Goal: Task Accomplishment & Management: Use online tool/utility

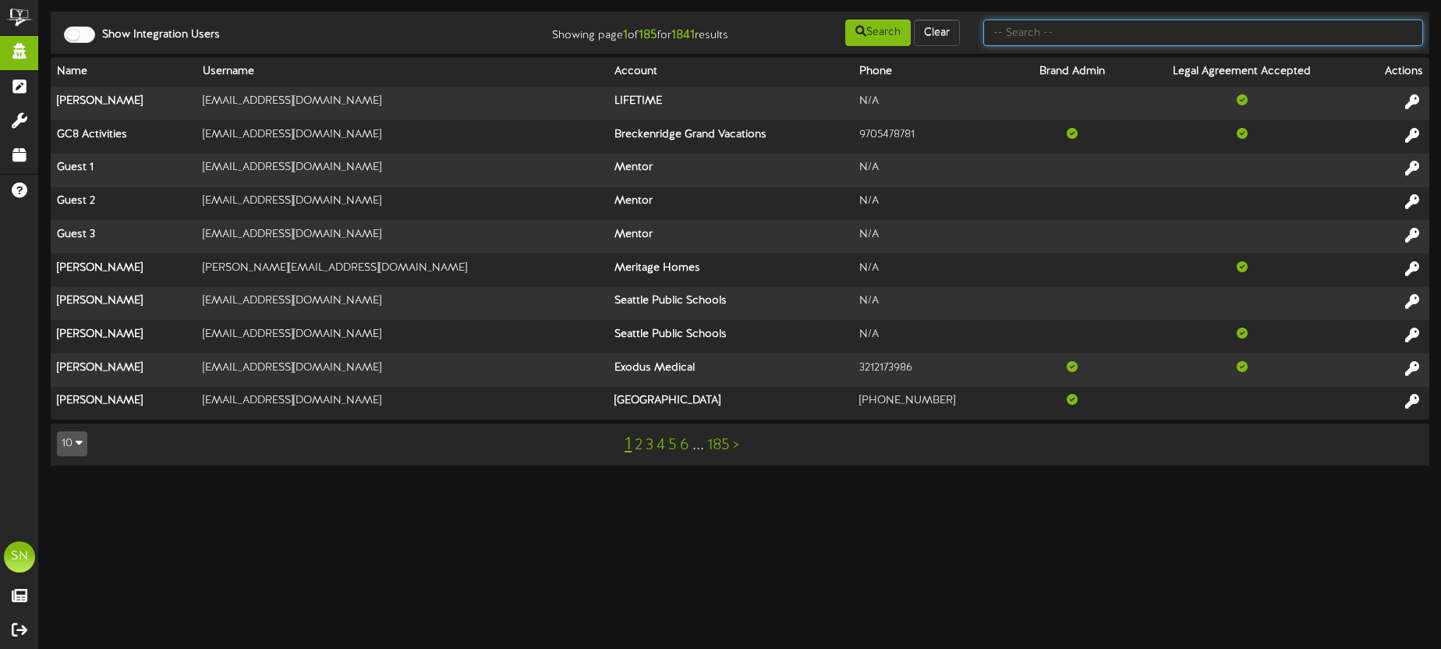
click at [1111, 34] on input "text" at bounding box center [1203, 32] width 440 height 27
type input "k"
click at [1042, 40] on input "text" at bounding box center [1203, 32] width 440 height 27
type input "d"
type input "seth price"
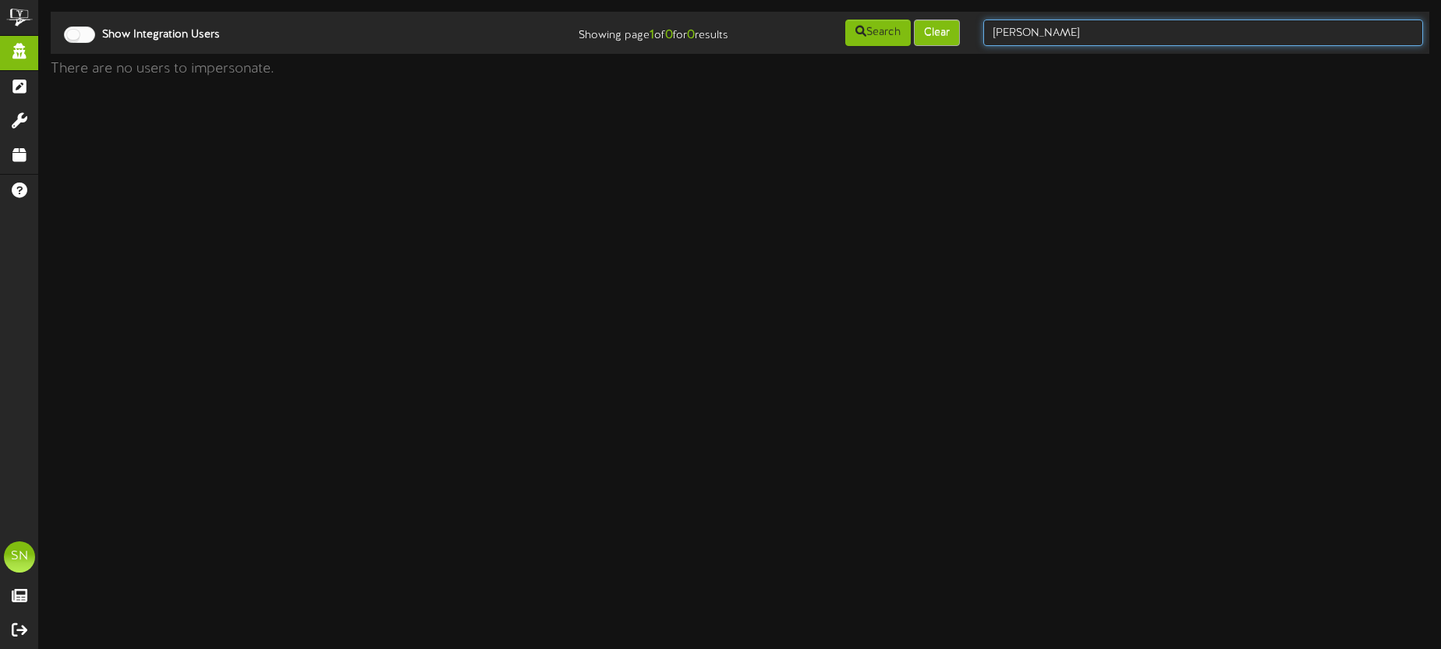
drag, startPoint x: 1064, startPoint y: 30, endPoint x: 953, endPoint y: 27, distance: 110.8
click at [953, 27] on div "Show Integration Users Showing page 1 of 0 for 0 results Search Clear seth price" at bounding box center [740, 33] width 1390 height 30
type input "seth"
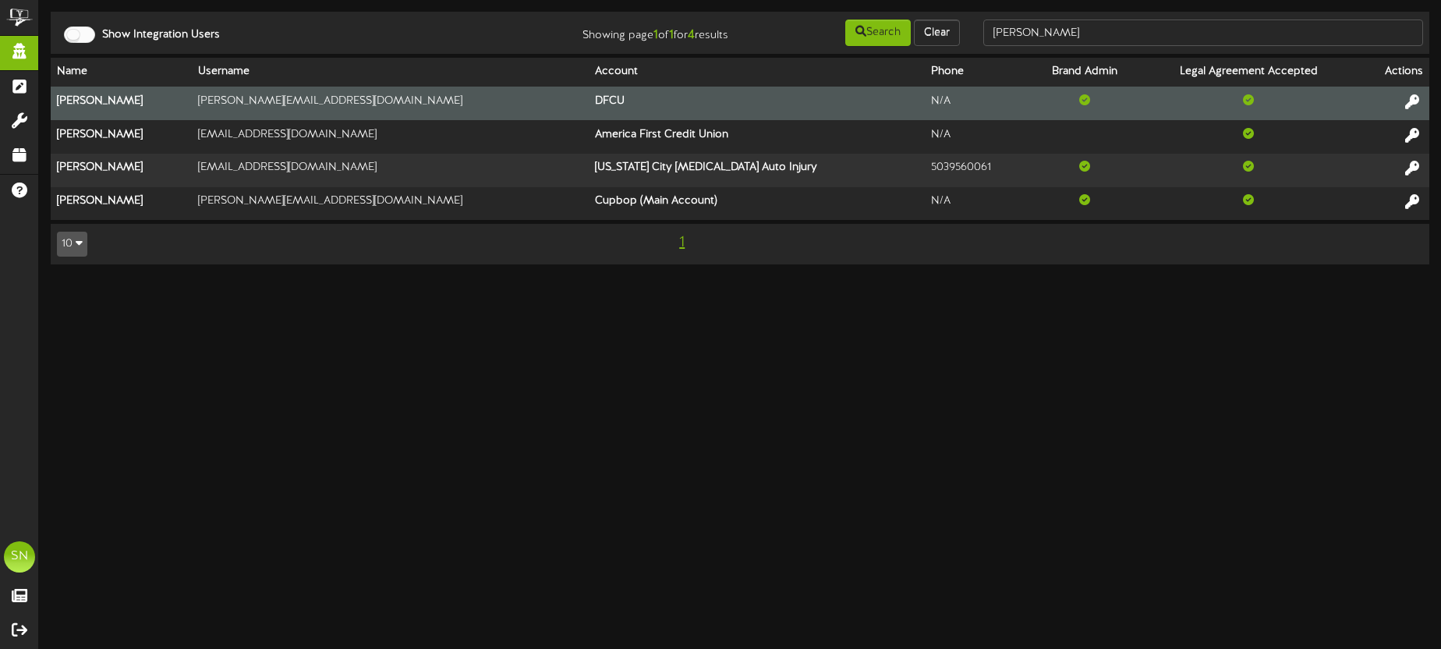
drag, startPoint x: 1408, startPoint y: 99, endPoint x: 1397, endPoint y: 93, distance: 12.6
click at [1407, 99] on icon at bounding box center [1412, 101] width 14 height 14
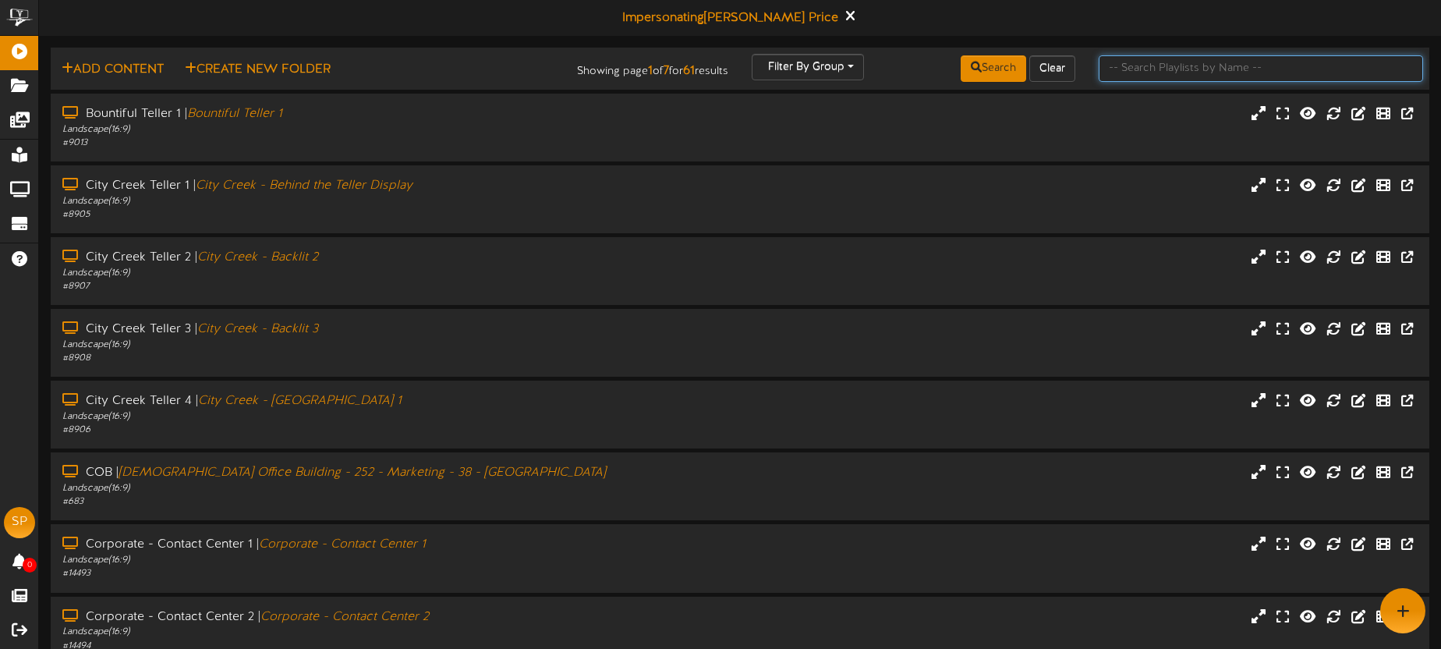
click at [1138, 72] on input "text" at bounding box center [1261, 68] width 324 height 27
type input "s"
type input "south"
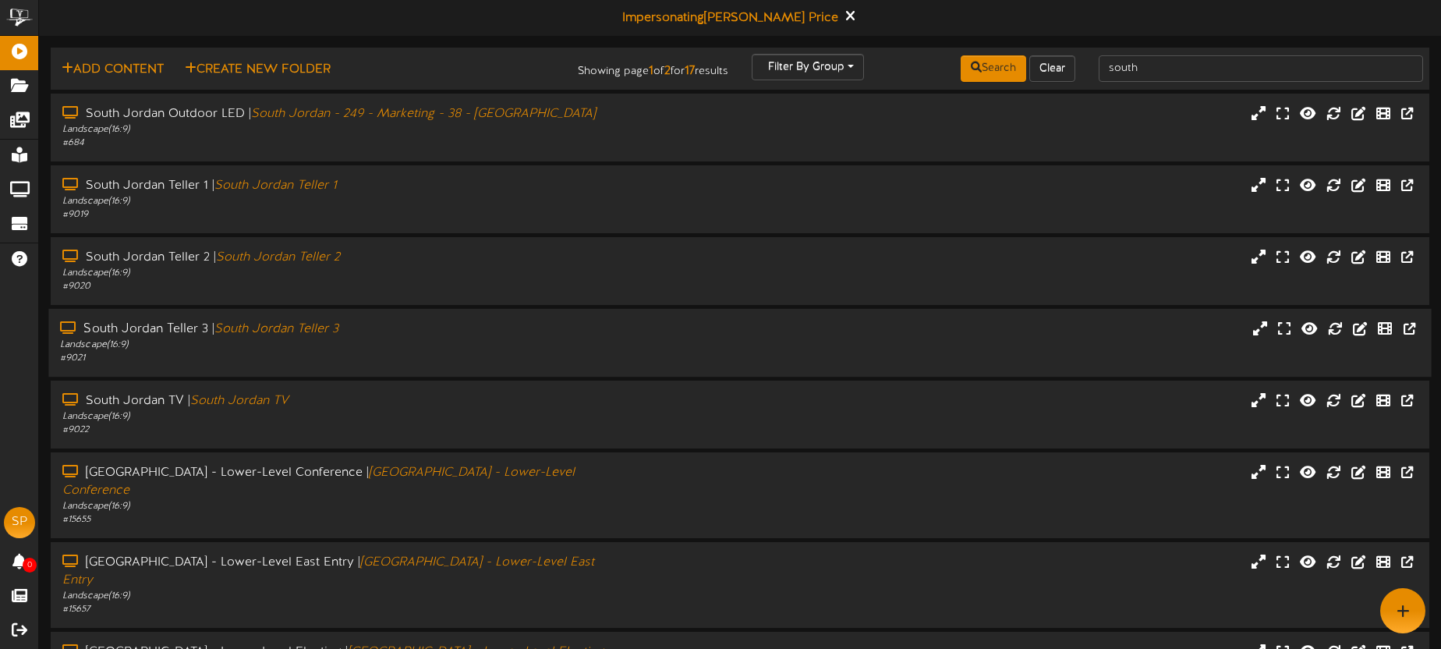
click at [363, 352] on div "# 9021" at bounding box center [336, 358] width 553 height 13
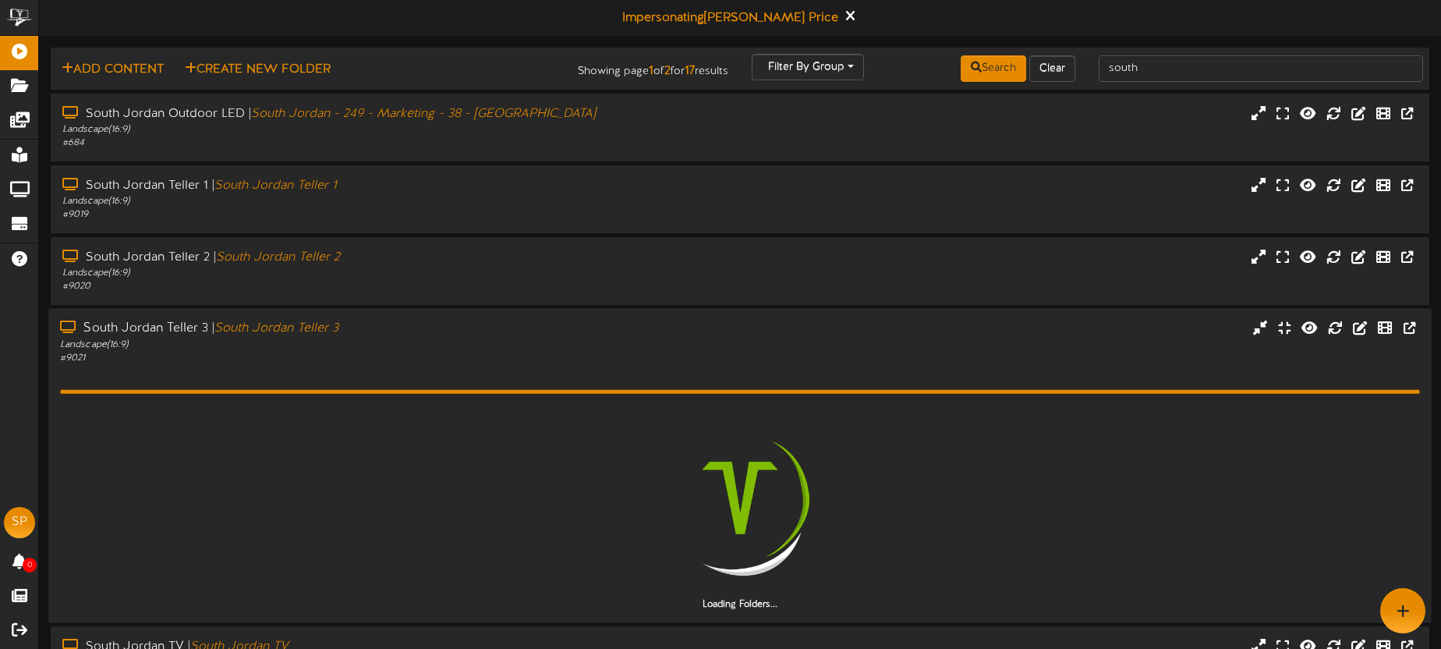
click at [363, 352] on div "# 9021" at bounding box center [336, 358] width 553 height 13
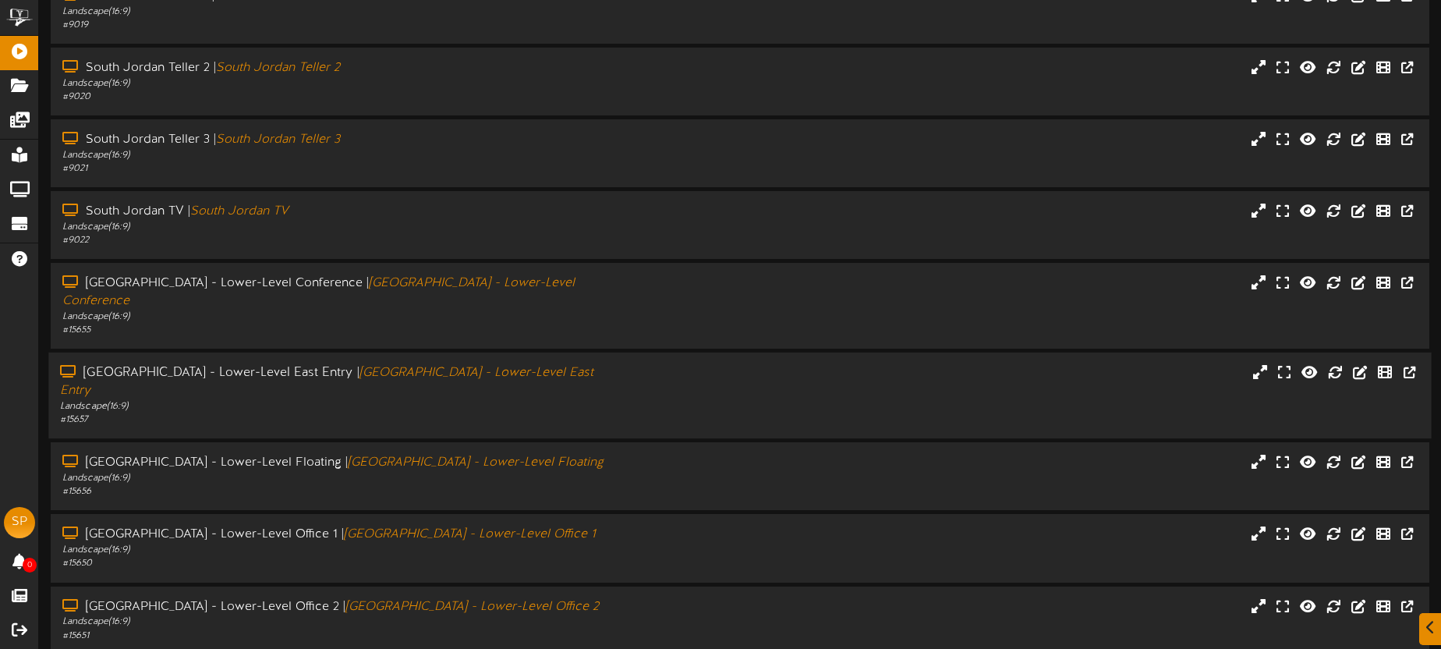
scroll to position [223, 0]
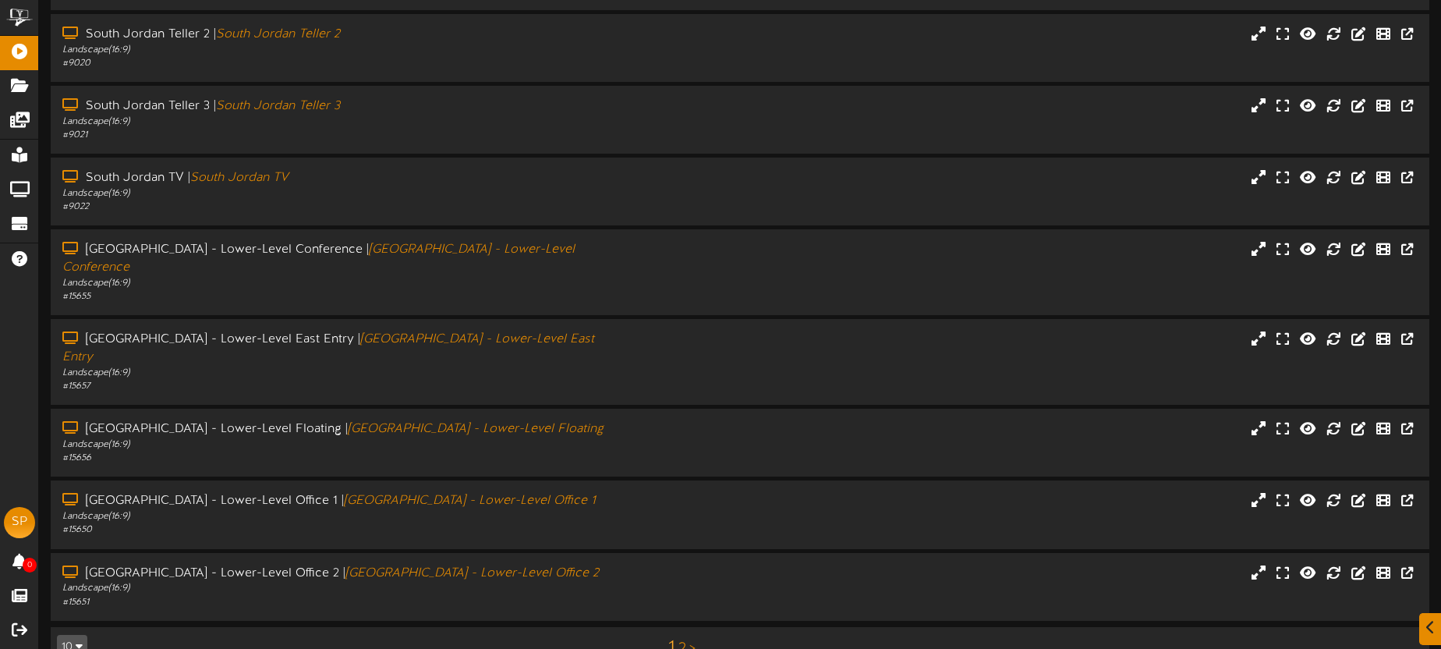
click at [681, 640] on link "2" at bounding box center [682, 648] width 8 height 17
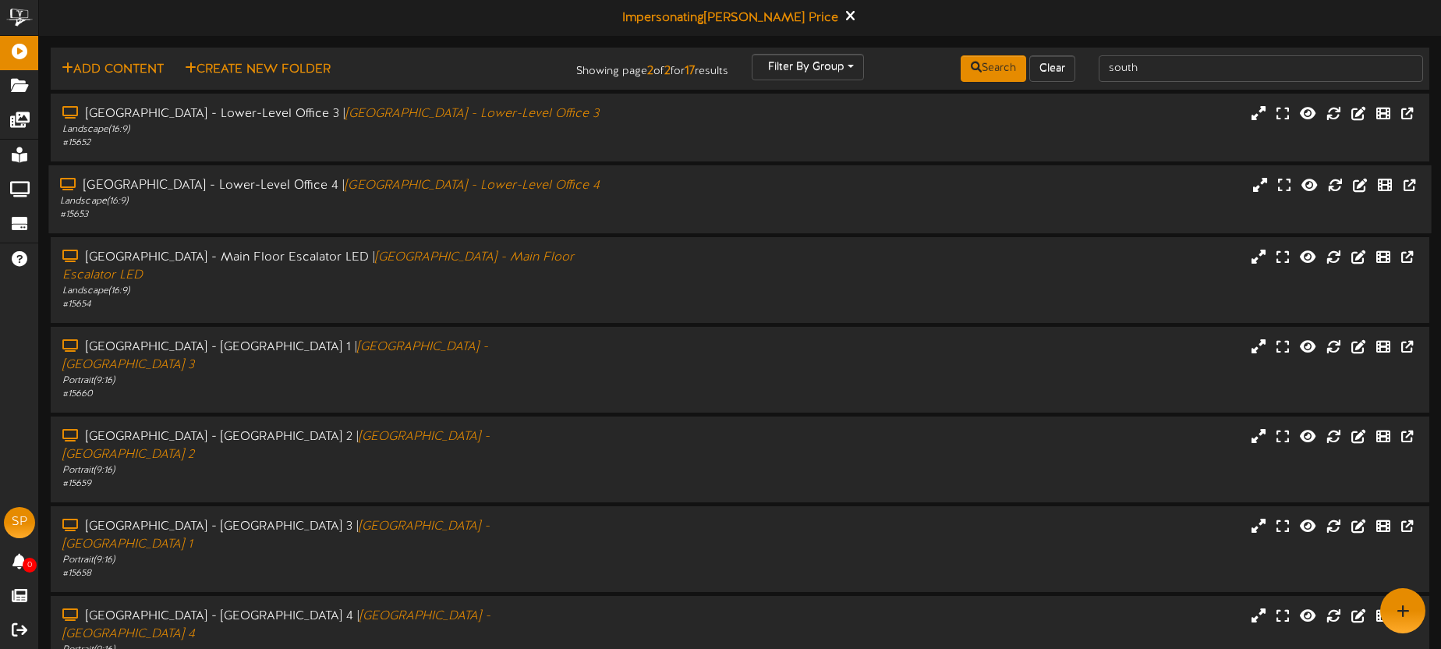
click at [501, 211] on div "# 15653" at bounding box center [336, 214] width 553 height 13
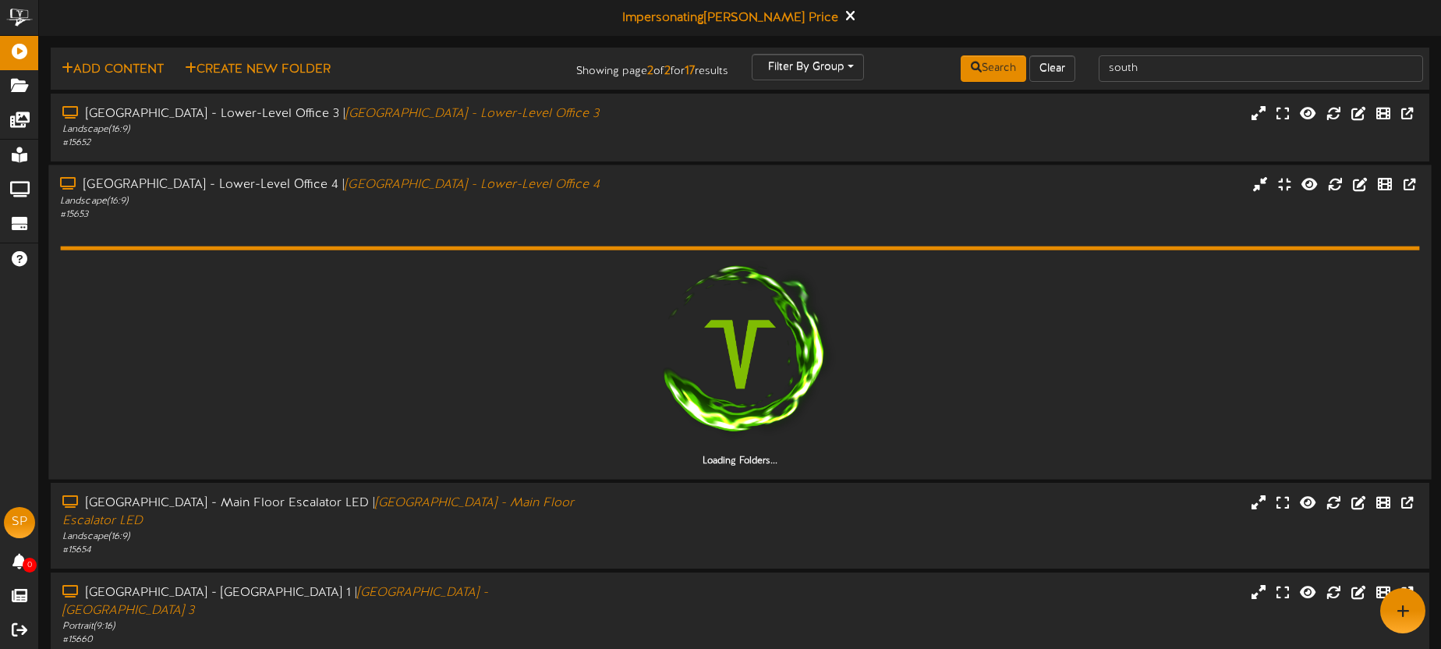
click at [554, 227] on div "Loading Folders..." at bounding box center [739, 344] width 1359 height 246
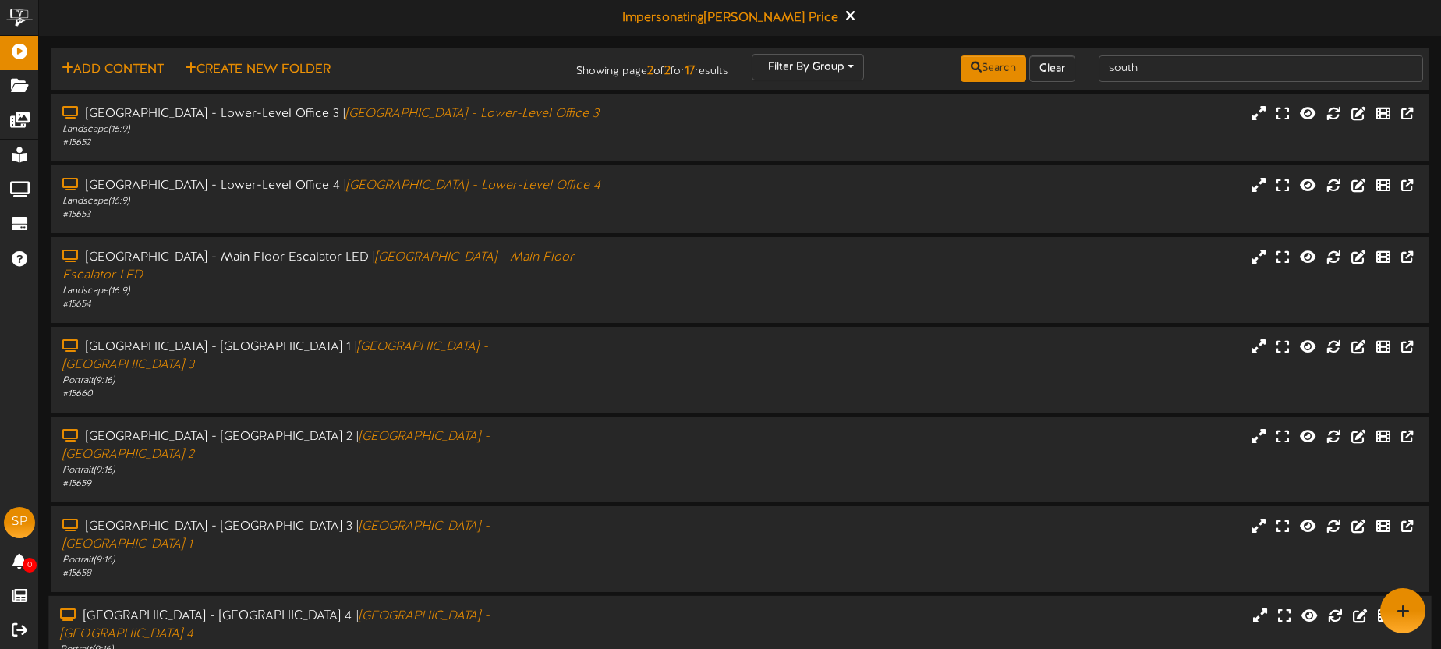
drag, startPoint x: 590, startPoint y: 552, endPoint x: 620, endPoint y: 530, distance: 36.8
click at [590, 607] on div "[GEOGRAPHIC_DATA] - [GEOGRAPHIC_DATA] | [GEOGRAPHIC_DATA] - [GEOGRAPHIC_DATA] 4" at bounding box center [336, 625] width 553 height 36
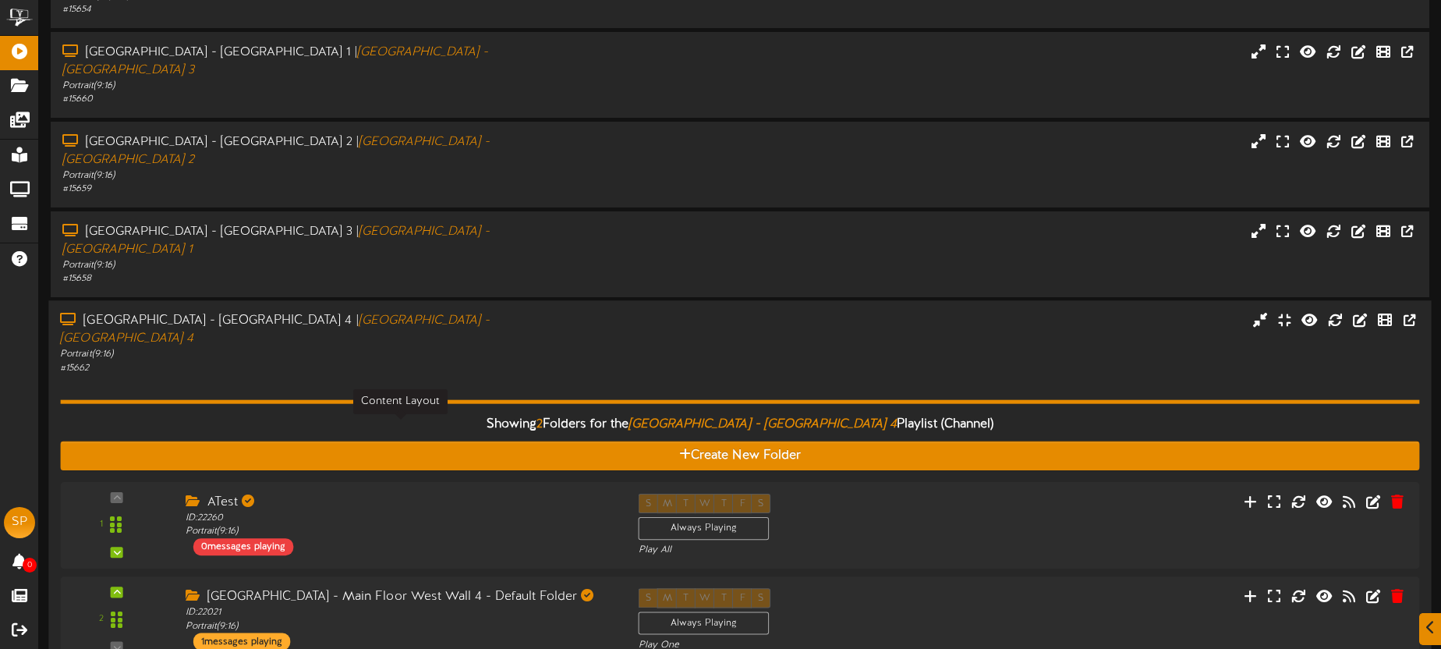
scroll to position [303, 0]
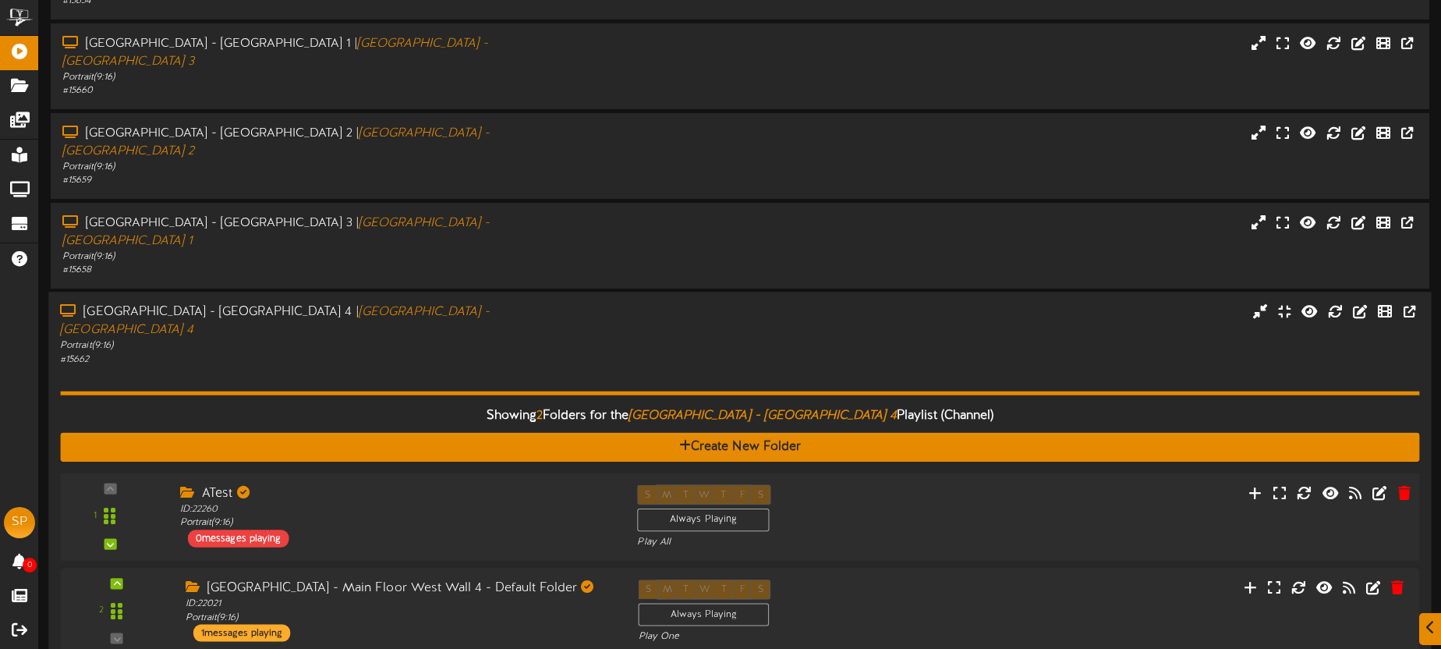
click at [869, 484] on div "S M T W T F S Always Playing Play All" at bounding box center [796, 516] width 343 height 64
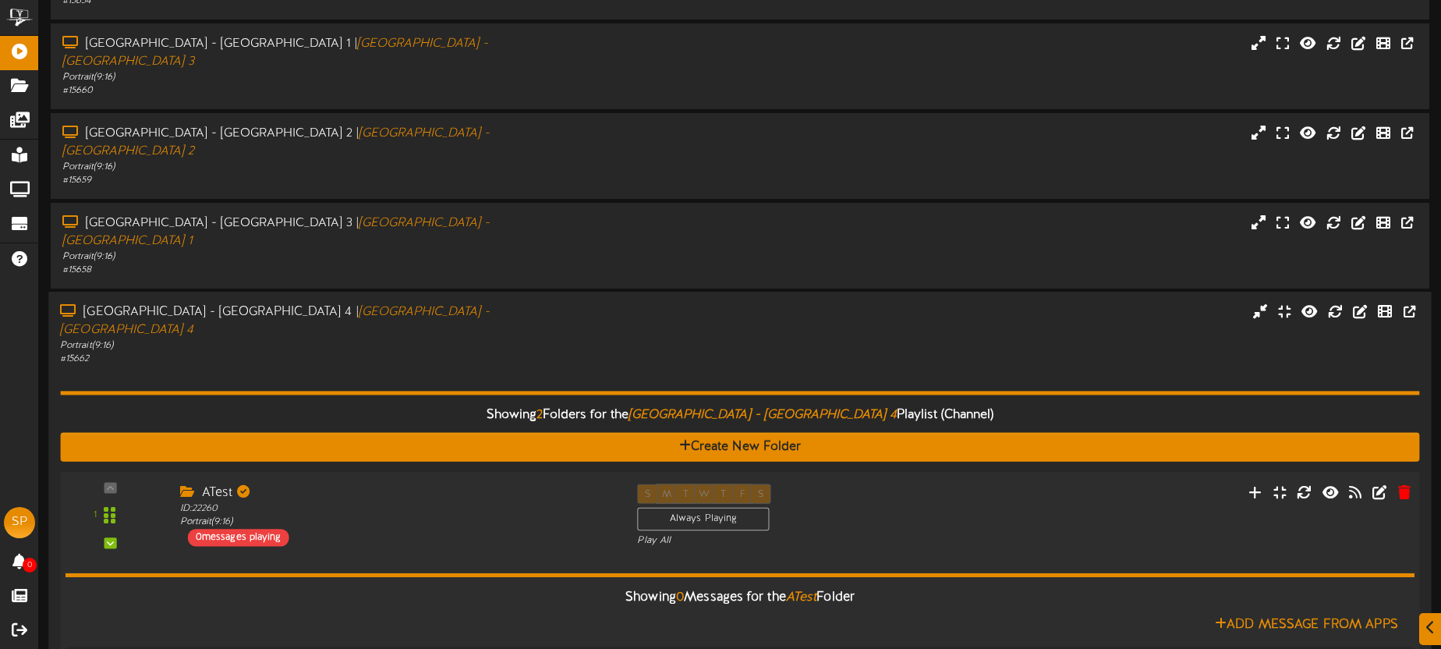
click at [869, 483] on div "S M T W T F S Always Playing Play All" at bounding box center [796, 515] width 343 height 64
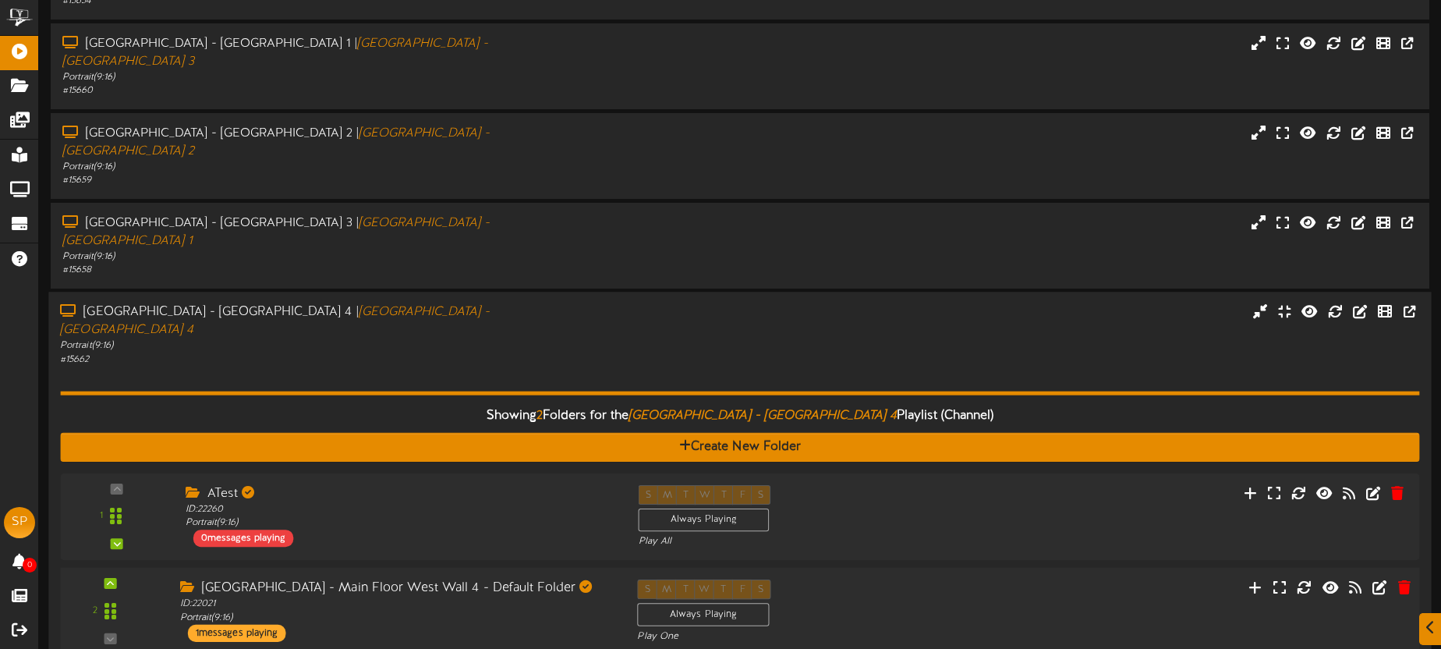
drag, startPoint x: 888, startPoint y: 555, endPoint x: 887, endPoint y: 539, distance: 16.4
click at [888, 568] on div "2 ID: 22021" at bounding box center [740, 612] width 1373 height 88
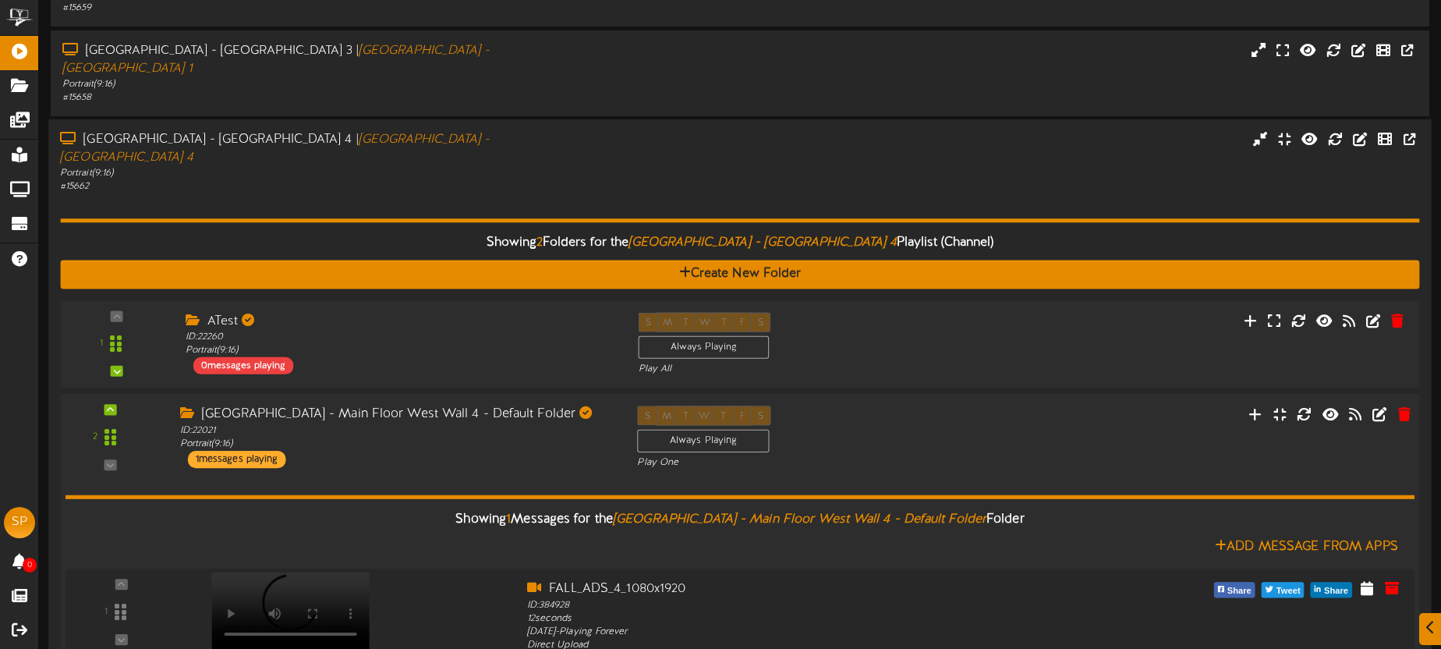
scroll to position [503, 0]
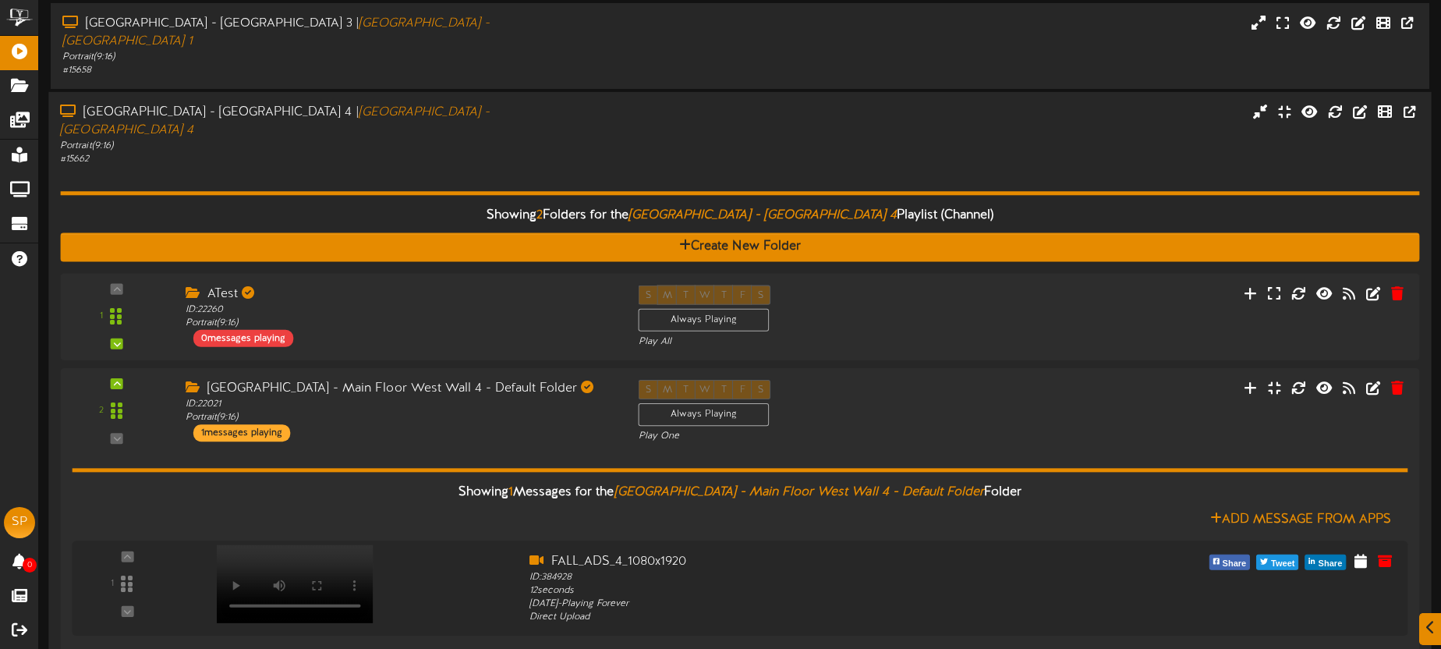
click at [657, 166] on div "Showing 2 Folders for the [GEOGRAPHIC_DATA] - Main Floor West Wall 4 Playlist (…" at bounding box center [739, 414] width 1359 height 497
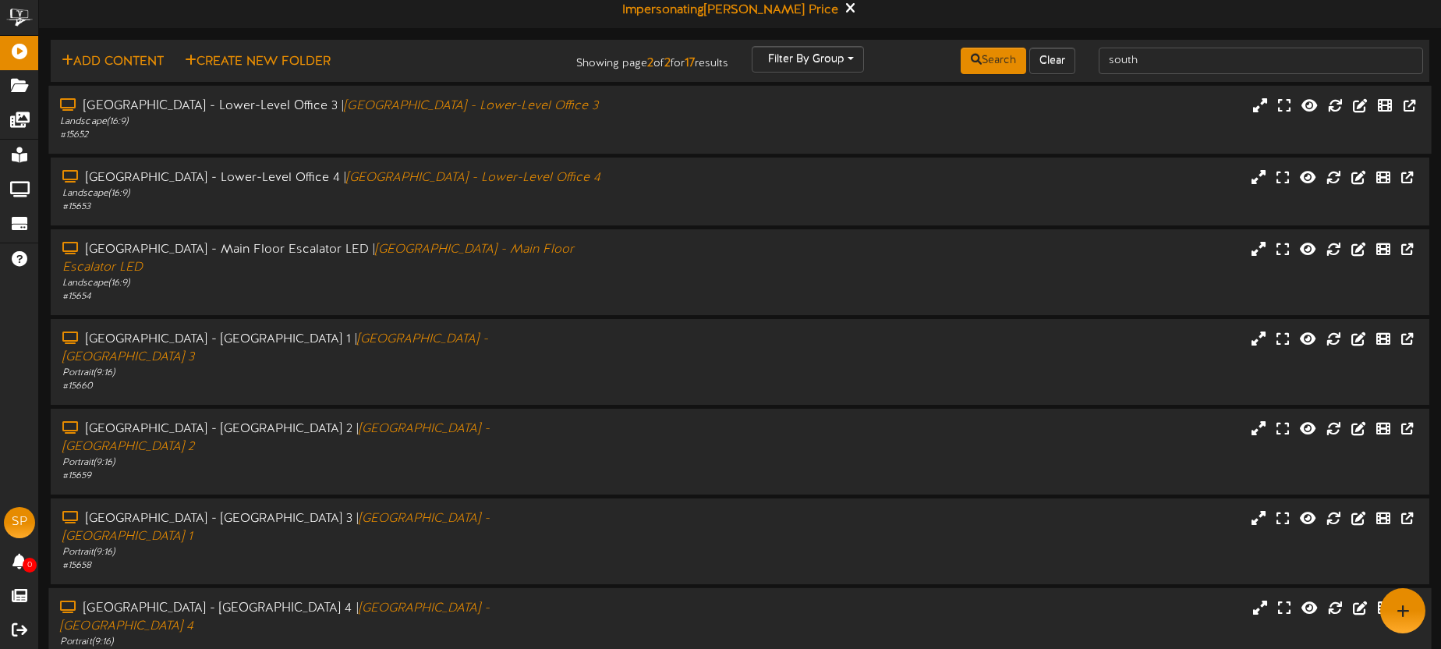
scroll to position [0, 0]
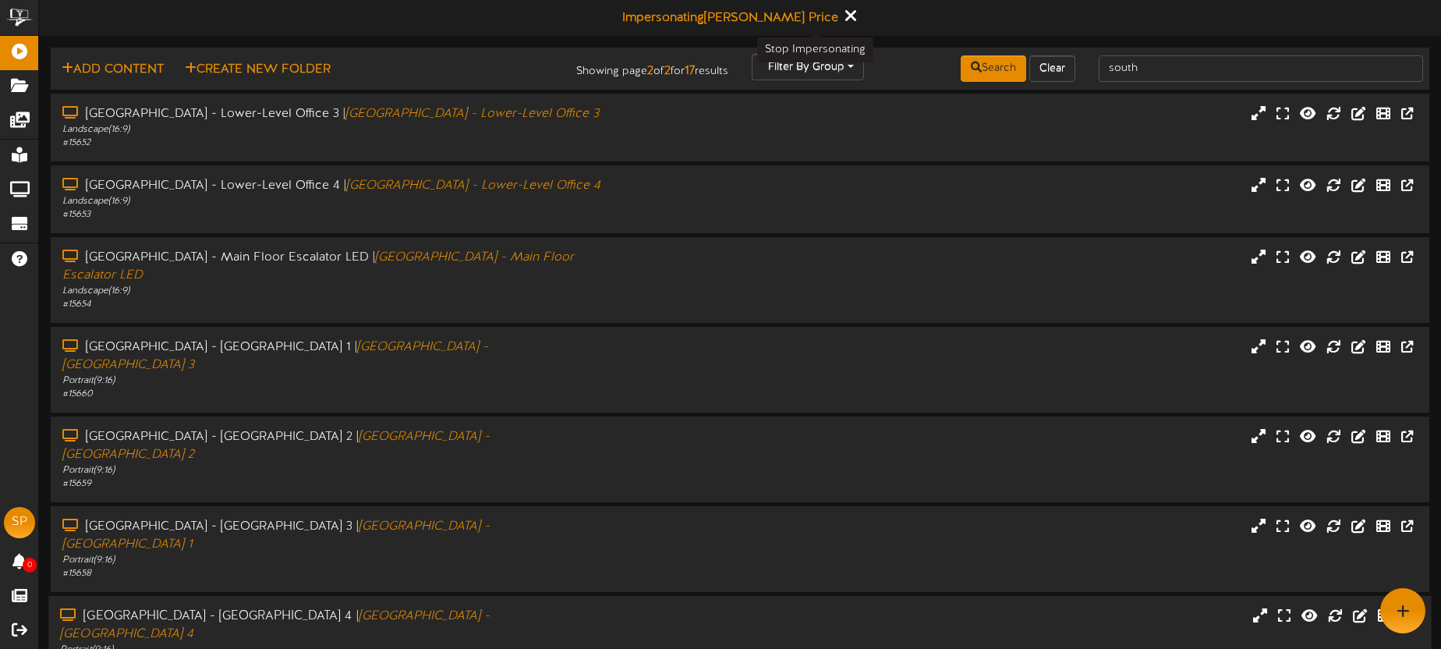
click at [844, 17] on icon at bounding box center [849, 15] width 10 height 17
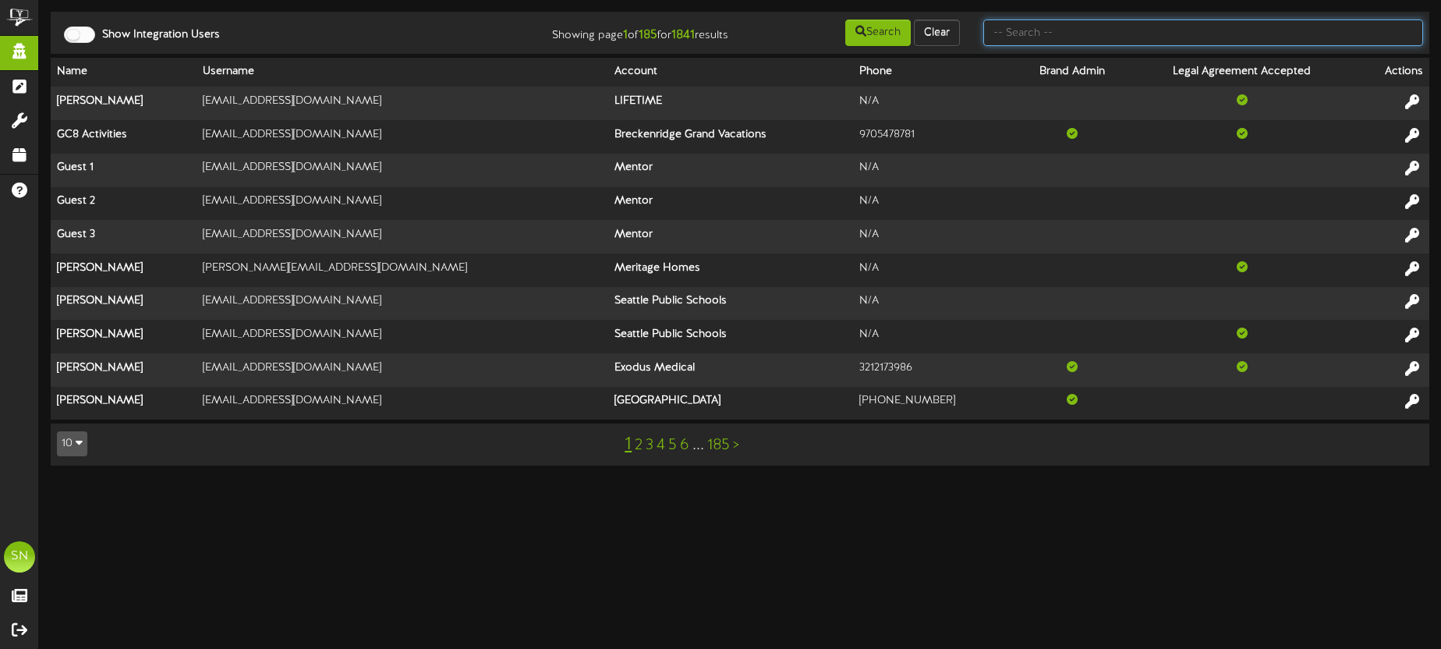
click at [1027, 42] on input "text" at bounding box center [1203, 32] width 440 height 27
type input "[PERSON_NAME]"
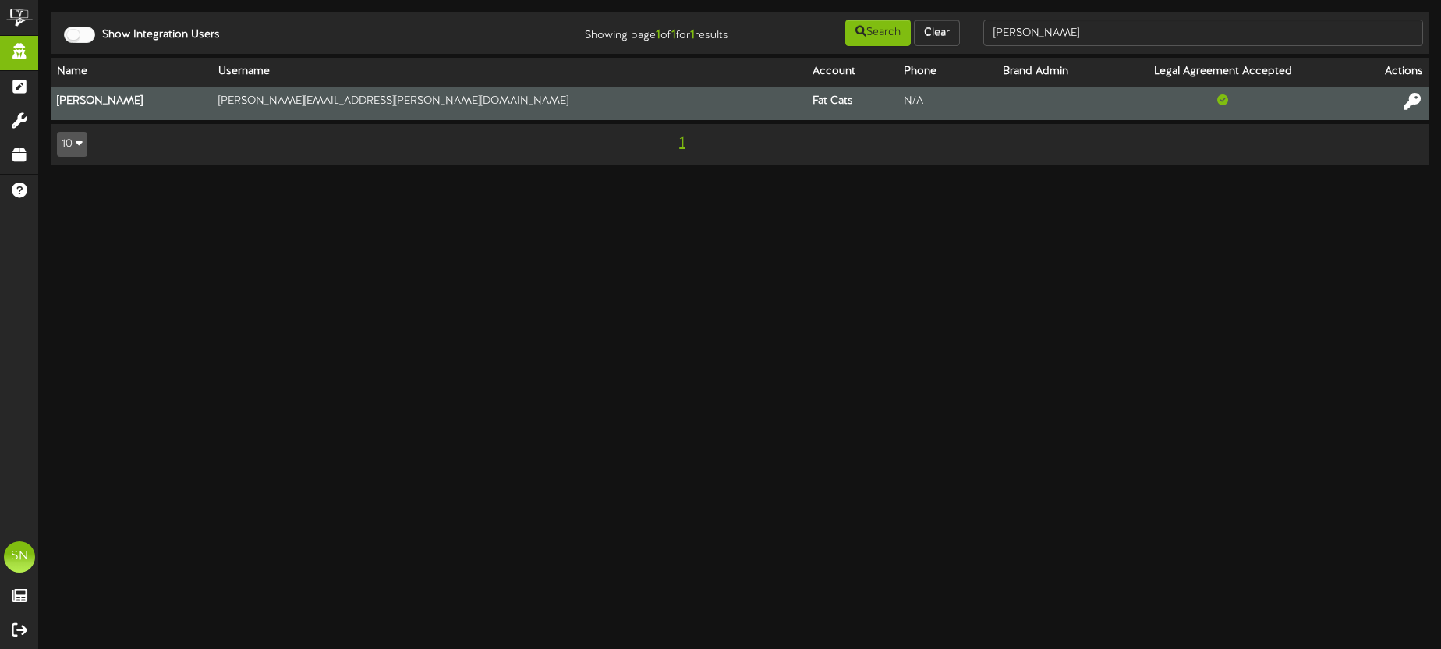
click at [1407, 98] on icon at bounding box center [1412, 101] width 17 height 17
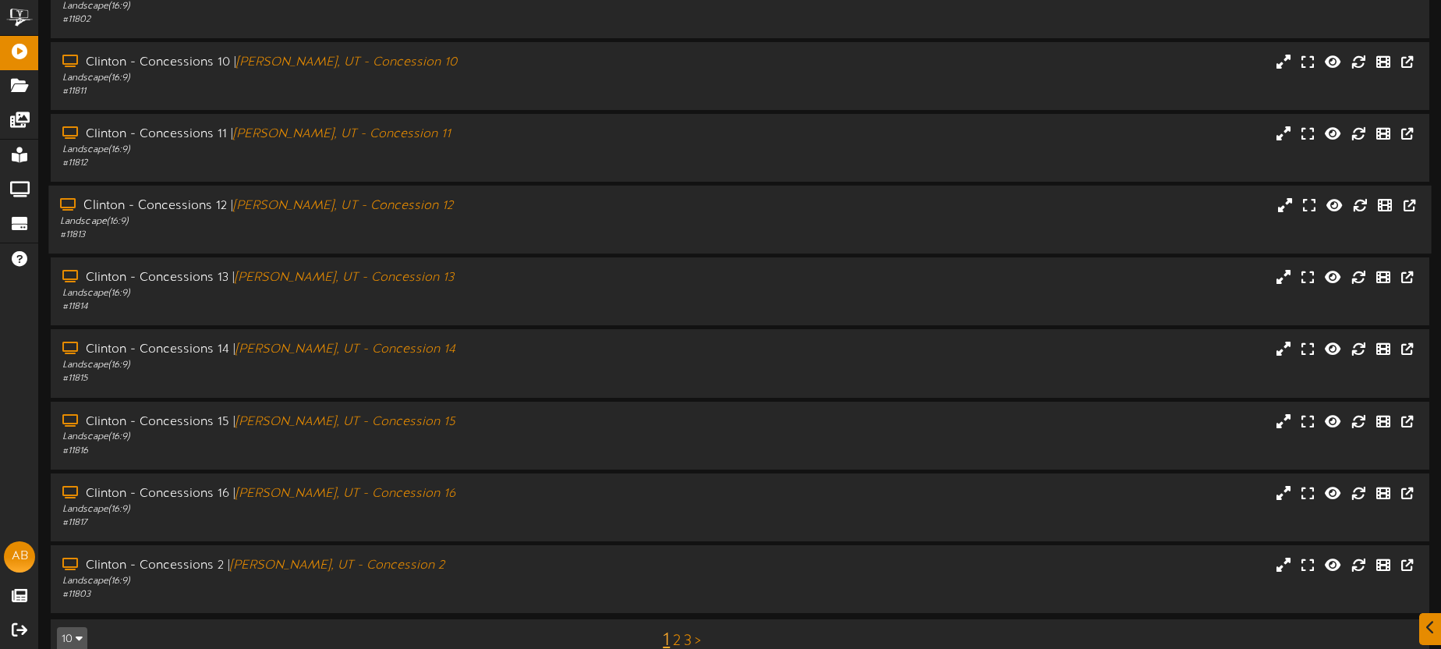
scroll to position [223, 0]
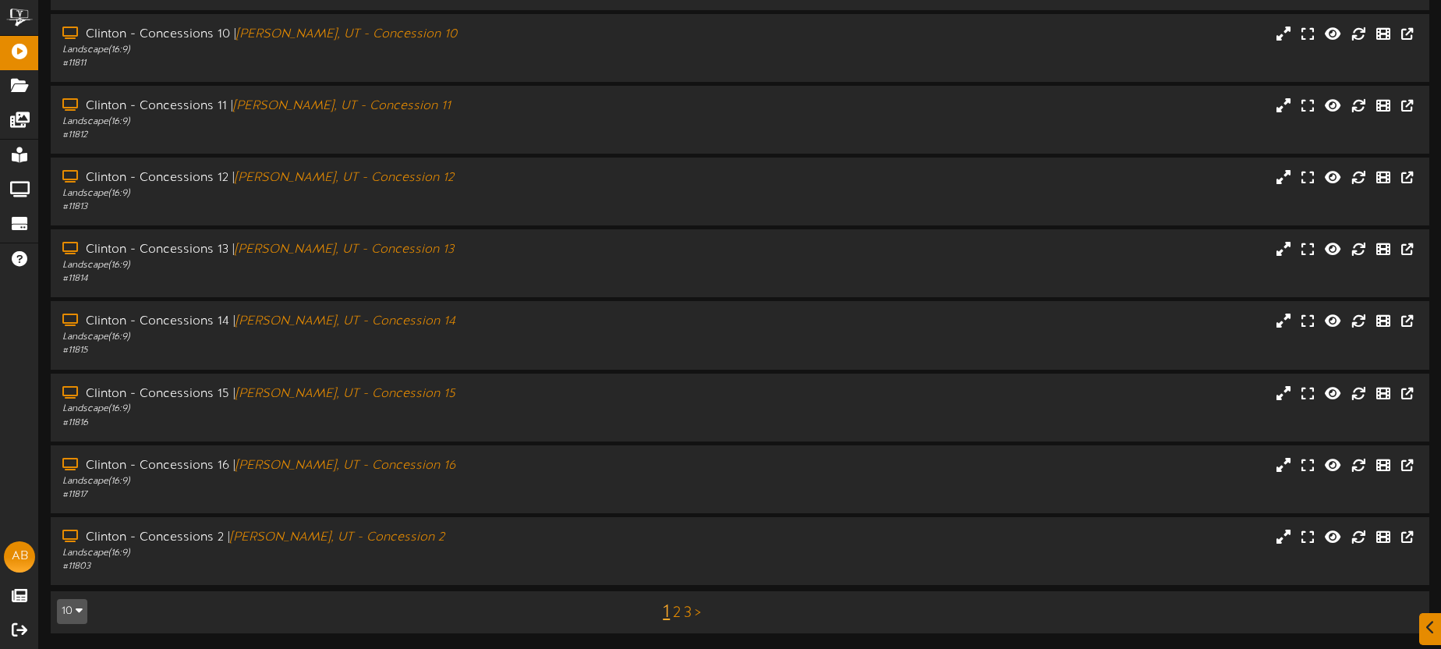
click at [674, 608] on link "2" at bounding box center [677, 612] width 8 height 17
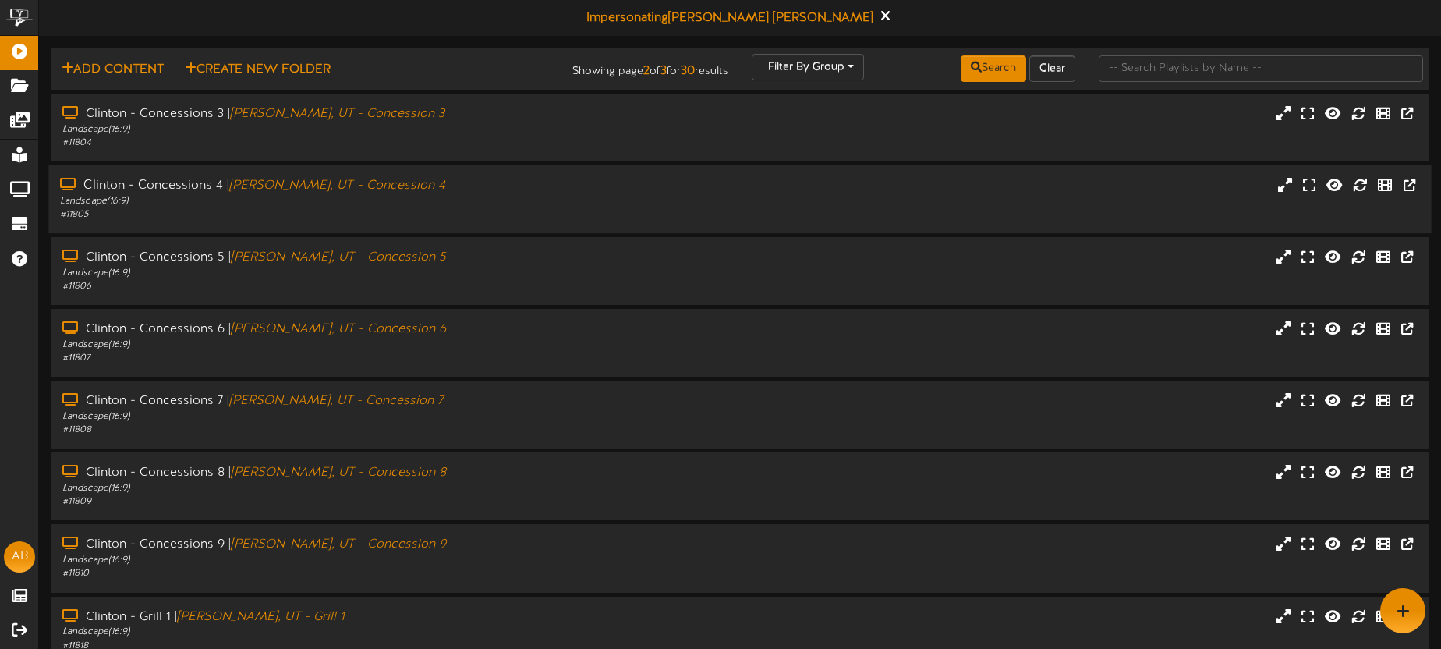
click at [444, 208] on div "# 11805" at bounding box center [336, 214] width 553 height 13
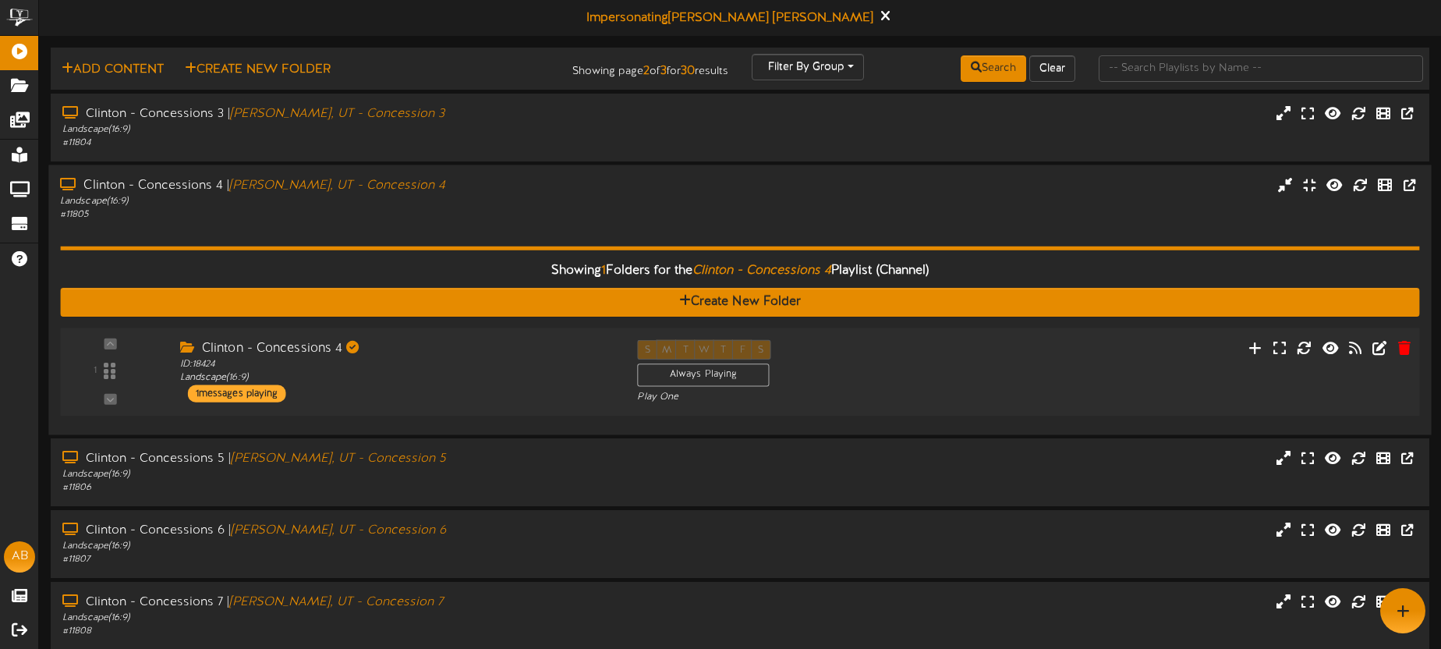
drag, startPoint x: 463, startPoint y: 355, endPoint x: 460, endPoint y: 347, distance: 8.4
click at [463, 355] on div "Clinton - Concessions 4" at bounding box center [397, 348] width 434 height 18
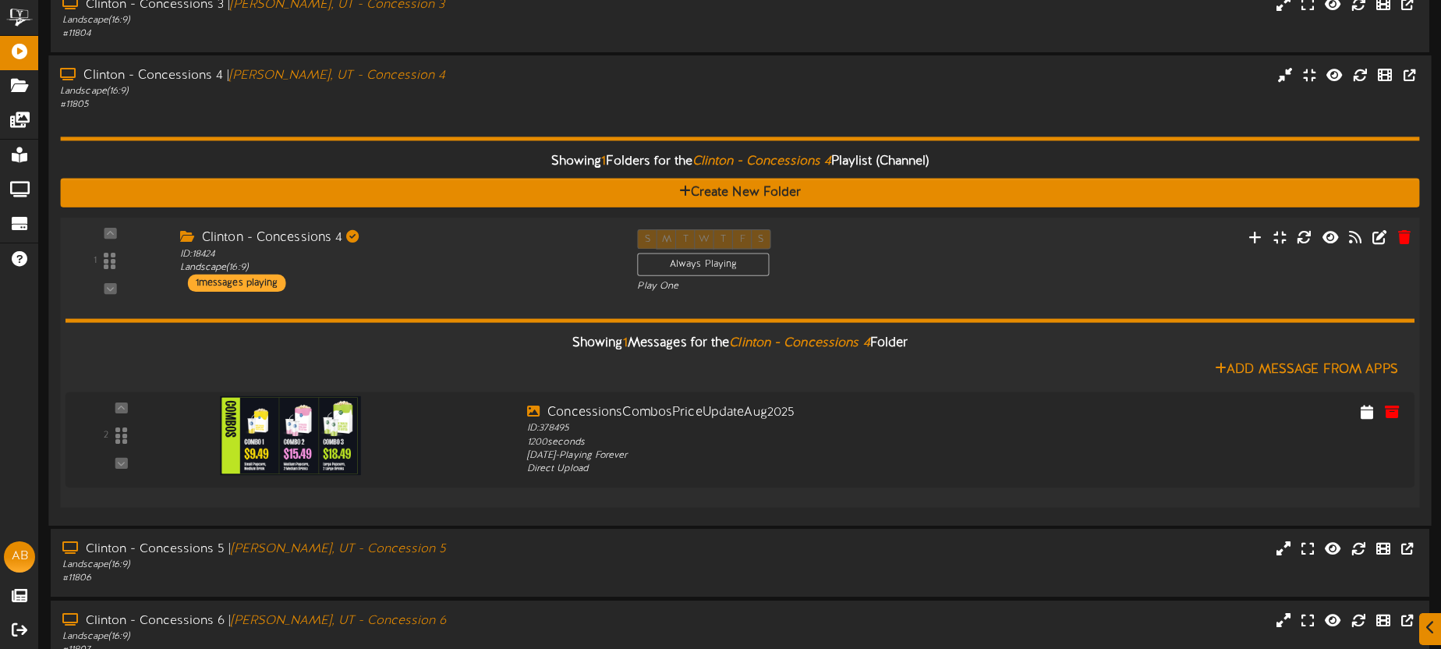
scroll to position [106, 0]
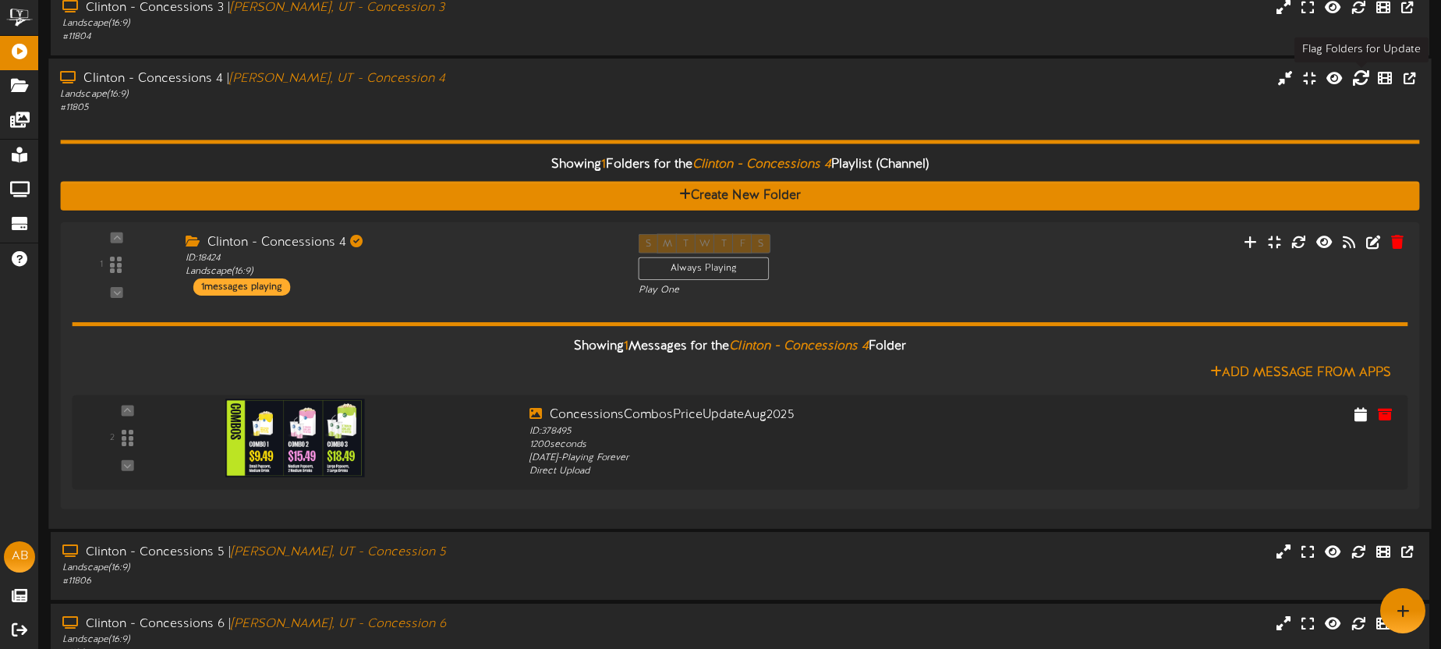
click at [1357, 80] on icon at bounding box center [1360, 77] width 17 height 17
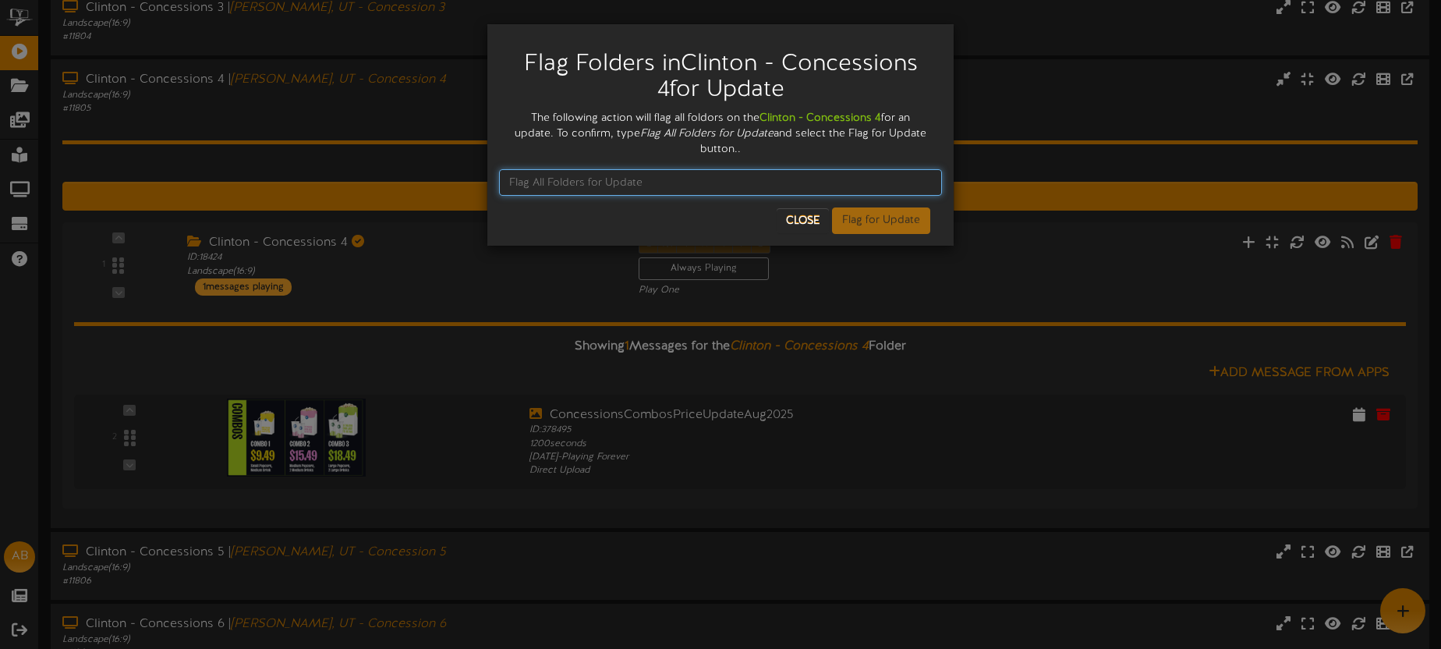
click at [672, 180] on input "text" at bounding box center [720, 182] width 443 height 27
type input "Flag All Folders for update"
drag, startPoint x: 684, startPoint y: 181, endPoint x: 431, endPoint y: 169, distance: 252.9
click at [431, 170] on div "Flag Folders in Clinton - Concessions 4 for Update The following action will fl…" at bounding box center [720, 324] width 1441 height 649
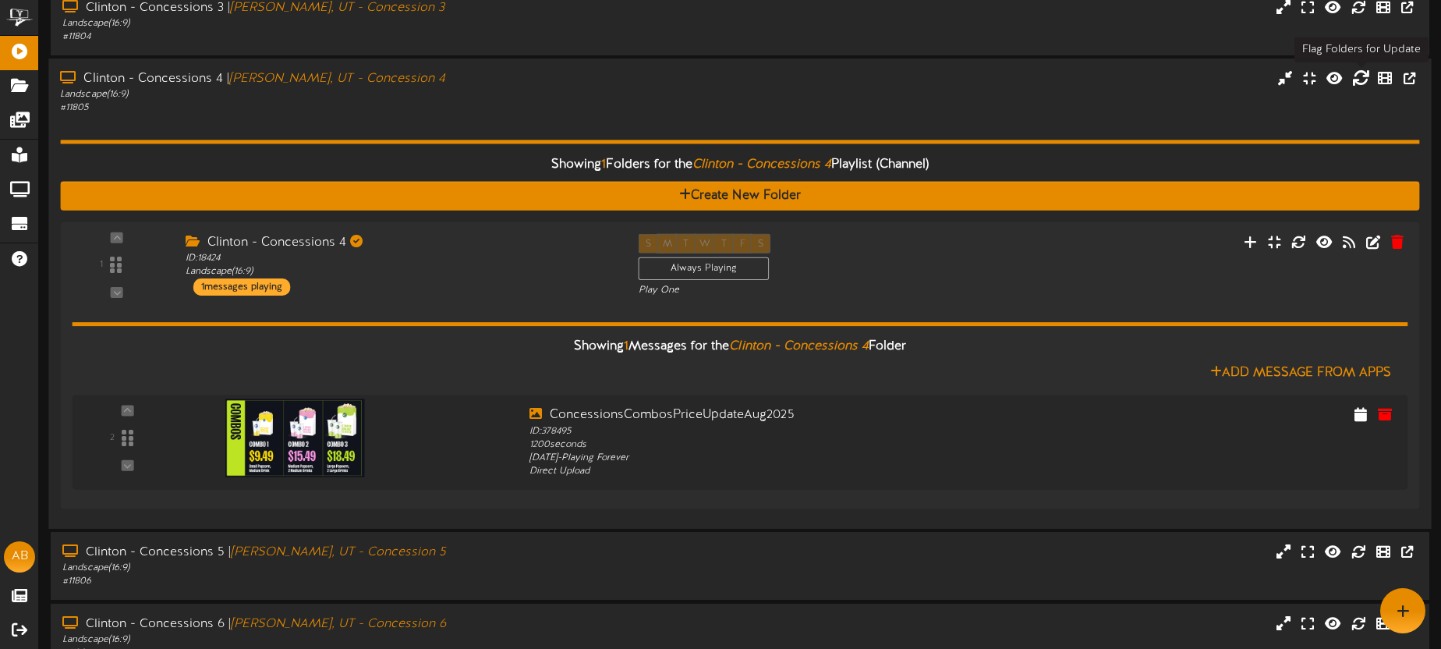
click at [1358, 80] on icon at bounding box center [1360, 77] width 17 height 17
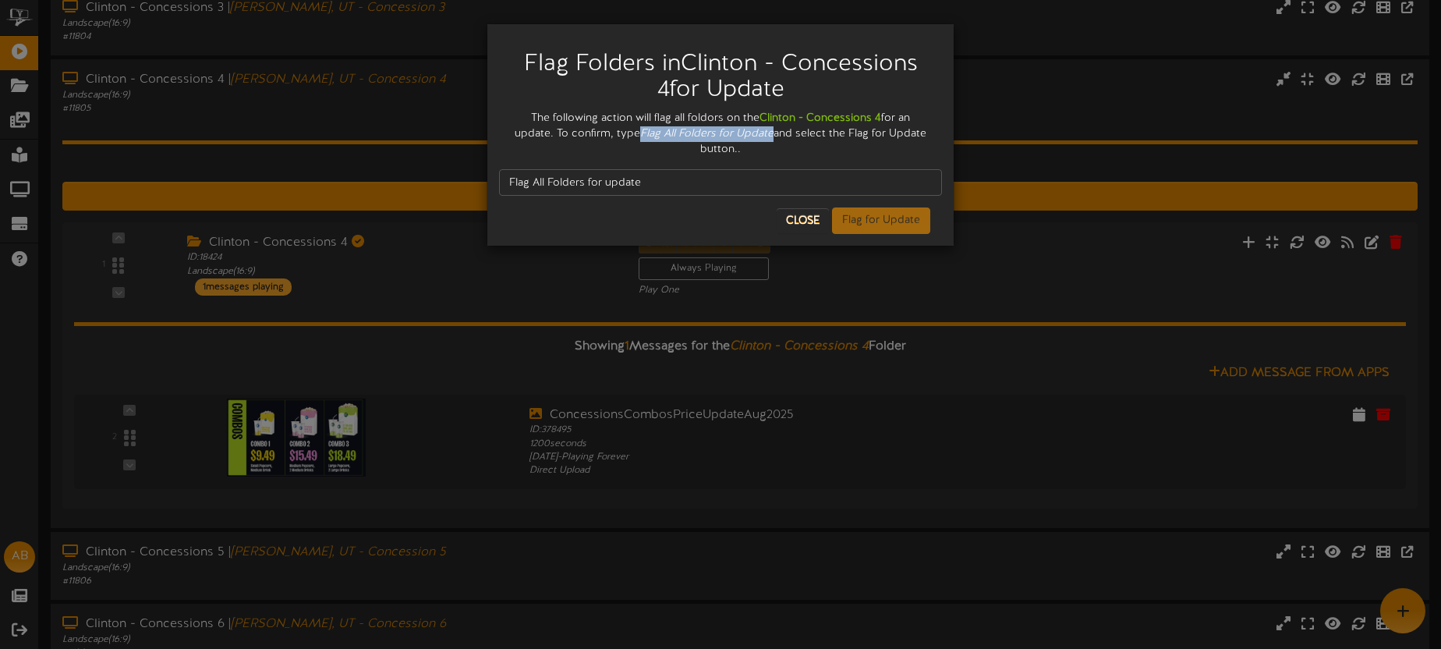
drag, startPoint x: 640, startPoint y: 133, endPoint x: 760, endPoint y: 134, distance: 120.1
click at [773, 133] on div "The following action will flag all foldors on the Clinton - Concessions 4 for a…" at bounding box center [720, 134] width 443 height 47
copy icon "Flag All Folders for Update"
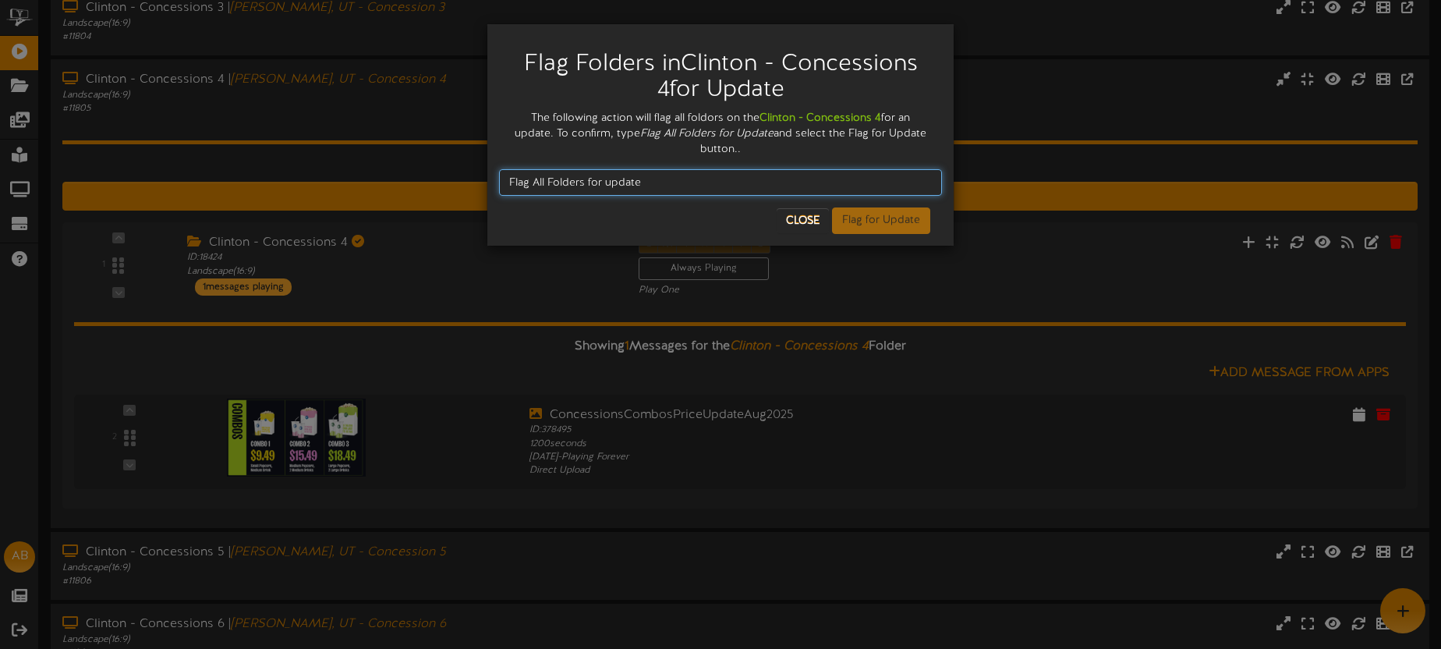
click at [652, 182] on input "Flag All Folders for update" at bounding box center [720, 182] width 443 height 27
drag, startPoint x: 645, startPoint y: 182, endPoint x: 463, endPoint y: 174, distance: 181.8
click at [462, 174] on div "Flag Folders in Clinton - Concessions 4 for Update The following action will fl…" at bounding box center [720, 324] width 1441 height 649
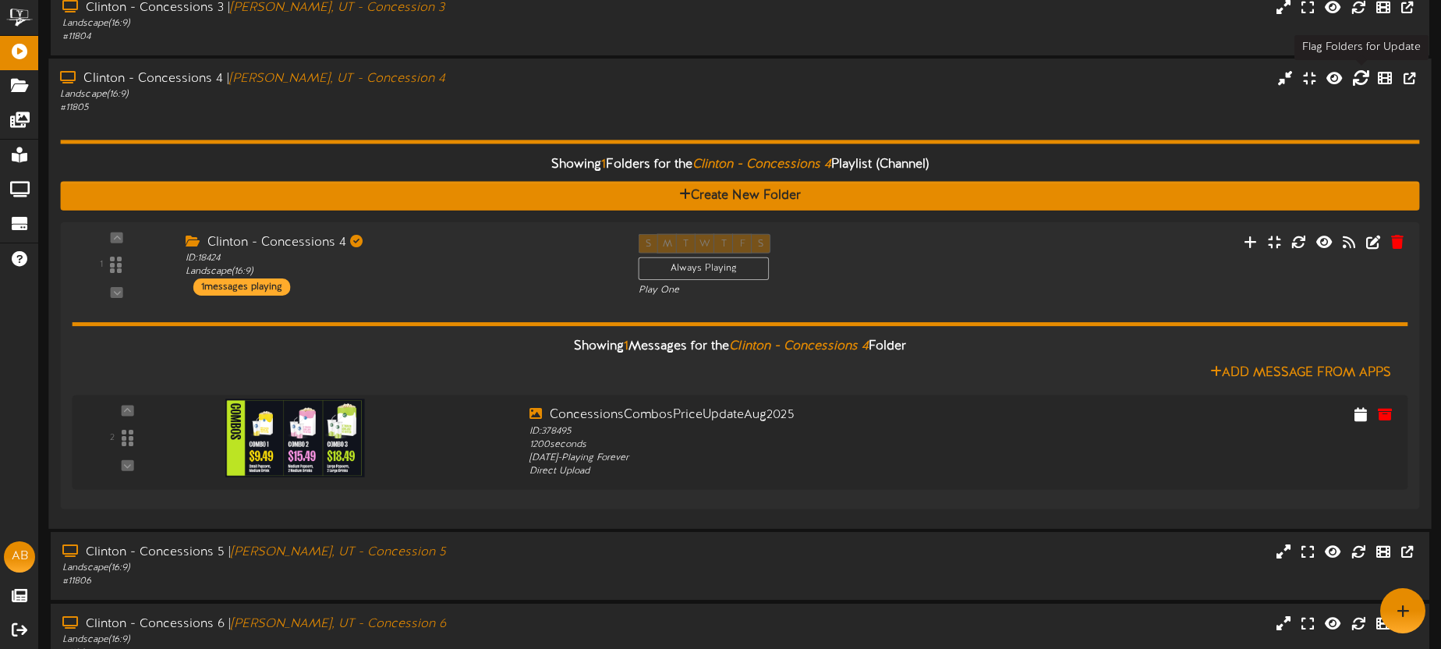
click at [1355, 79] on icon at bounding box center [1360, 77] width 17 height 17
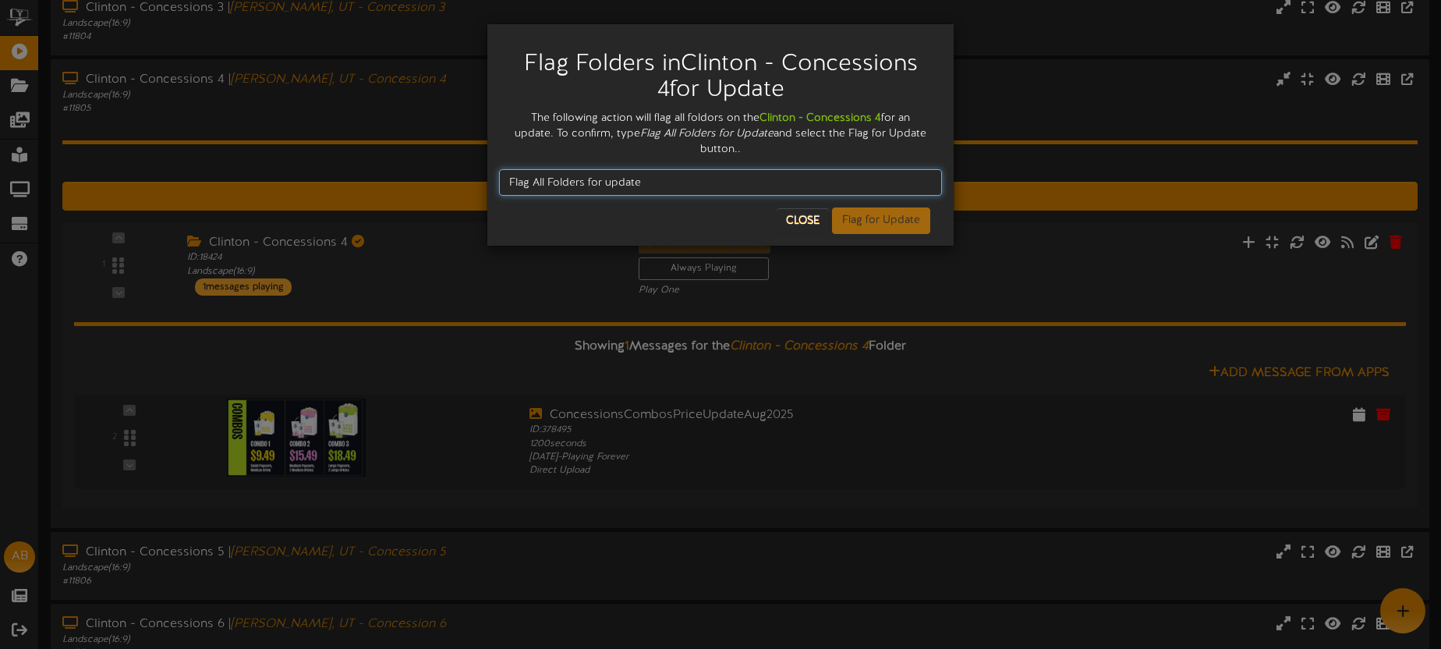
drag, startPoint x: 653, startPoint y: 185, endPoint x: 504, endPoint y: 182, distance: 148.2
click at [501, 183] on input "Flag All Folders for update" at bounding box center [720, 182] width 443 height 27
paste input "Flag All Folders for Update"
type input "Flag All Folders for Update"
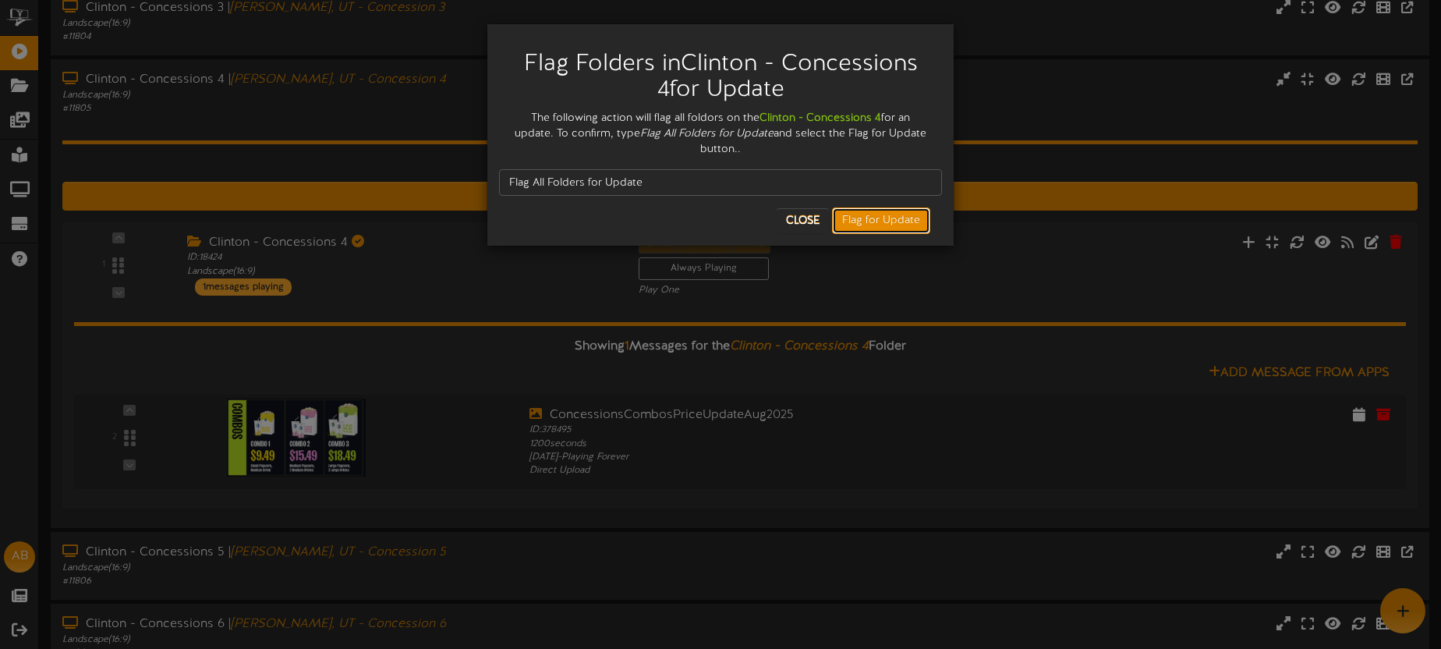
drag, startPoint x: 846, startPoint y: 221, endPoint x: 838, endPoint y: 218, distance: 8.1
click at [846, 221] on button "Flag for Update" at bounding box center [881, 220] width 98 height 27
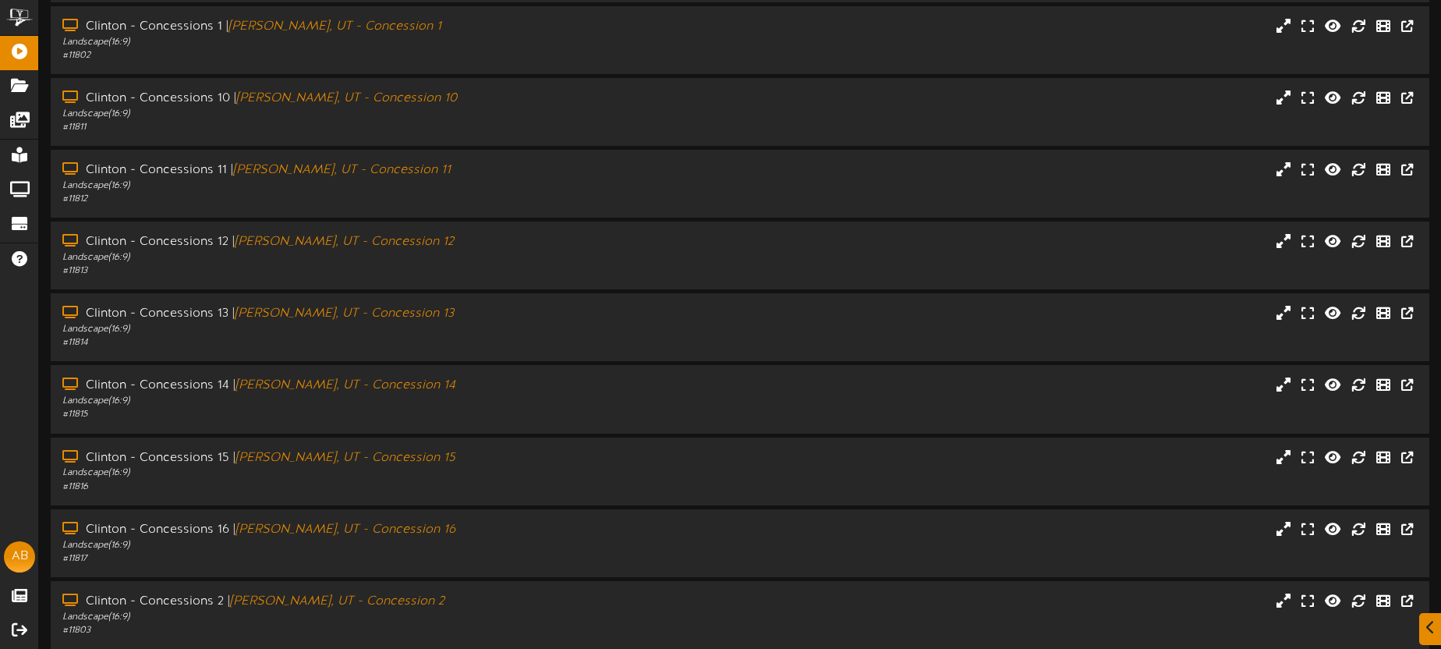
scroll to position [160, 0]
